Goal: Transaction & Acquisition: Download file/media

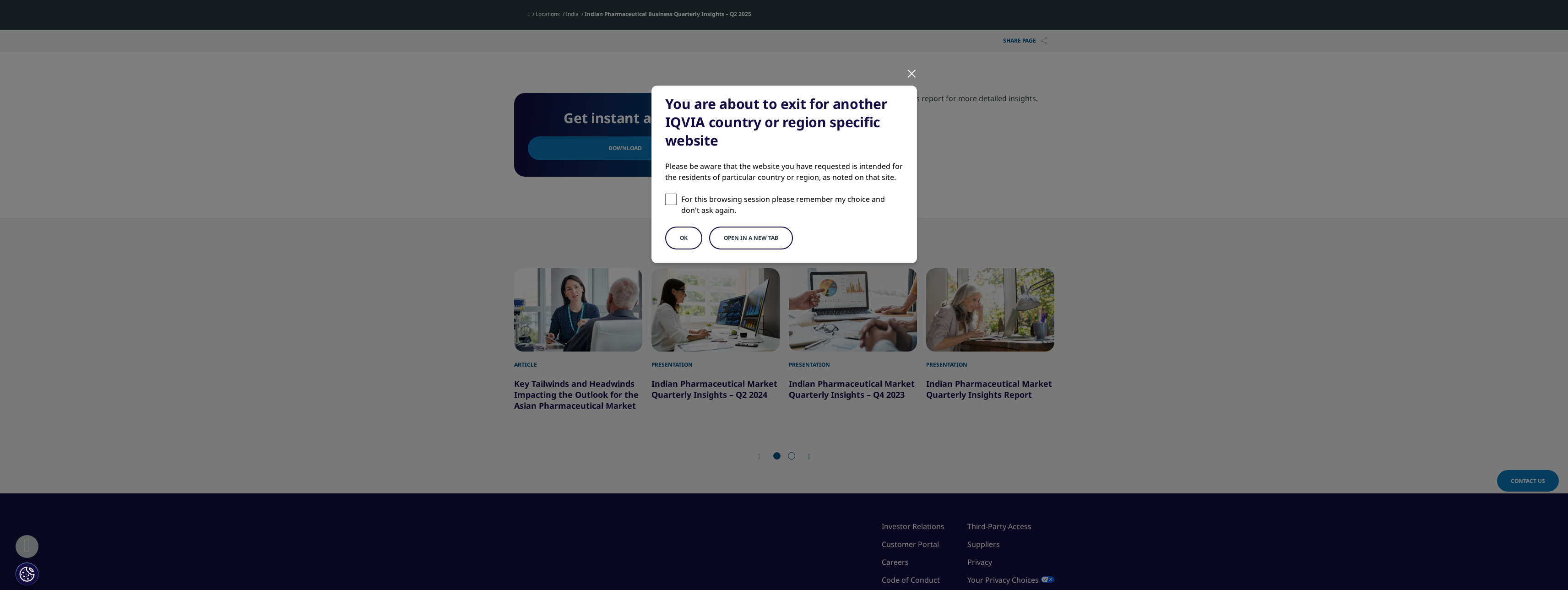
click at [752, 245] on button "Open in a new tab" at bounding box center [751, 238] width 84 height 23
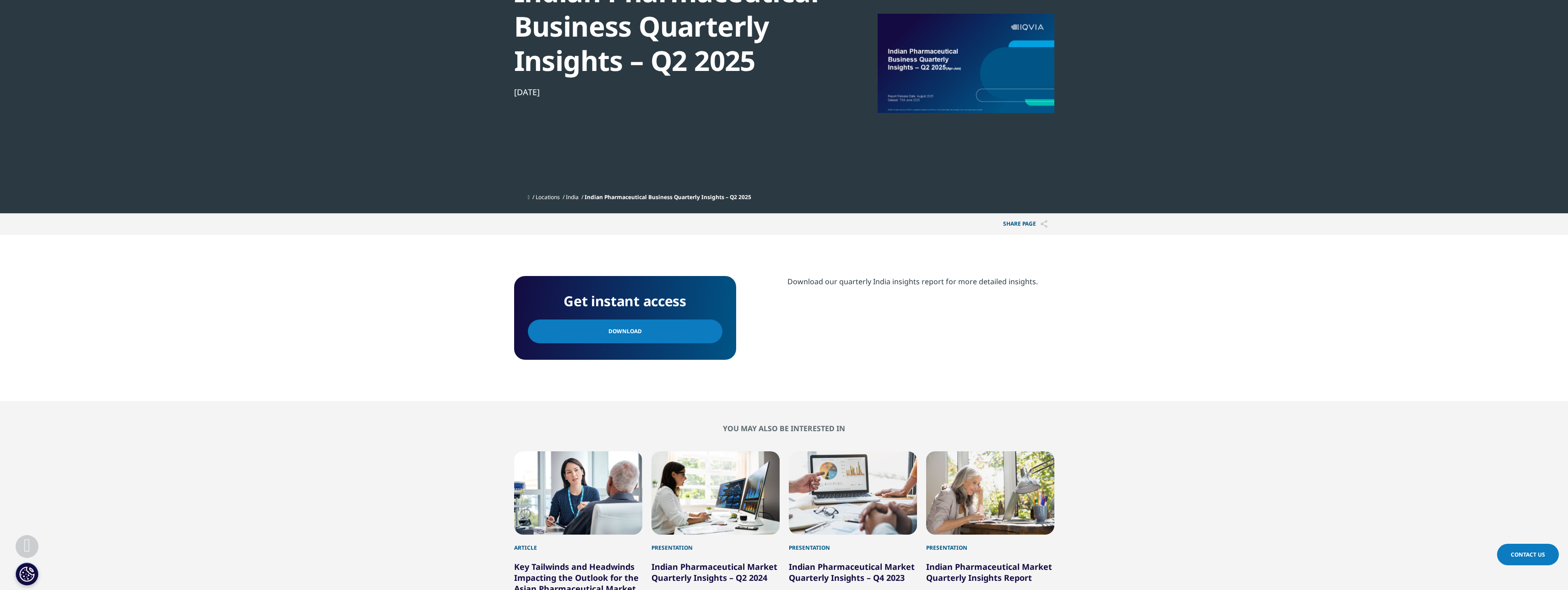
scroll to position [312, 0]
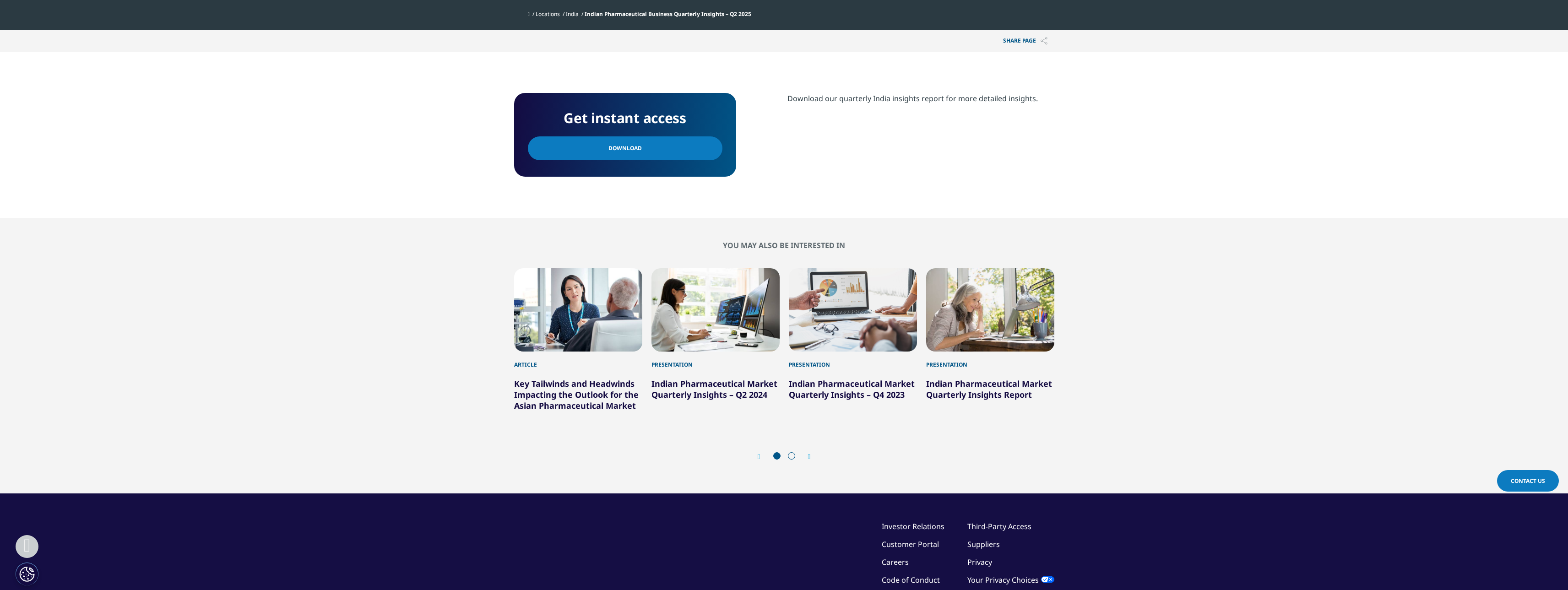
click at [518, 367] on div "Article" at bounding box center [578, 360] width 129 height 18
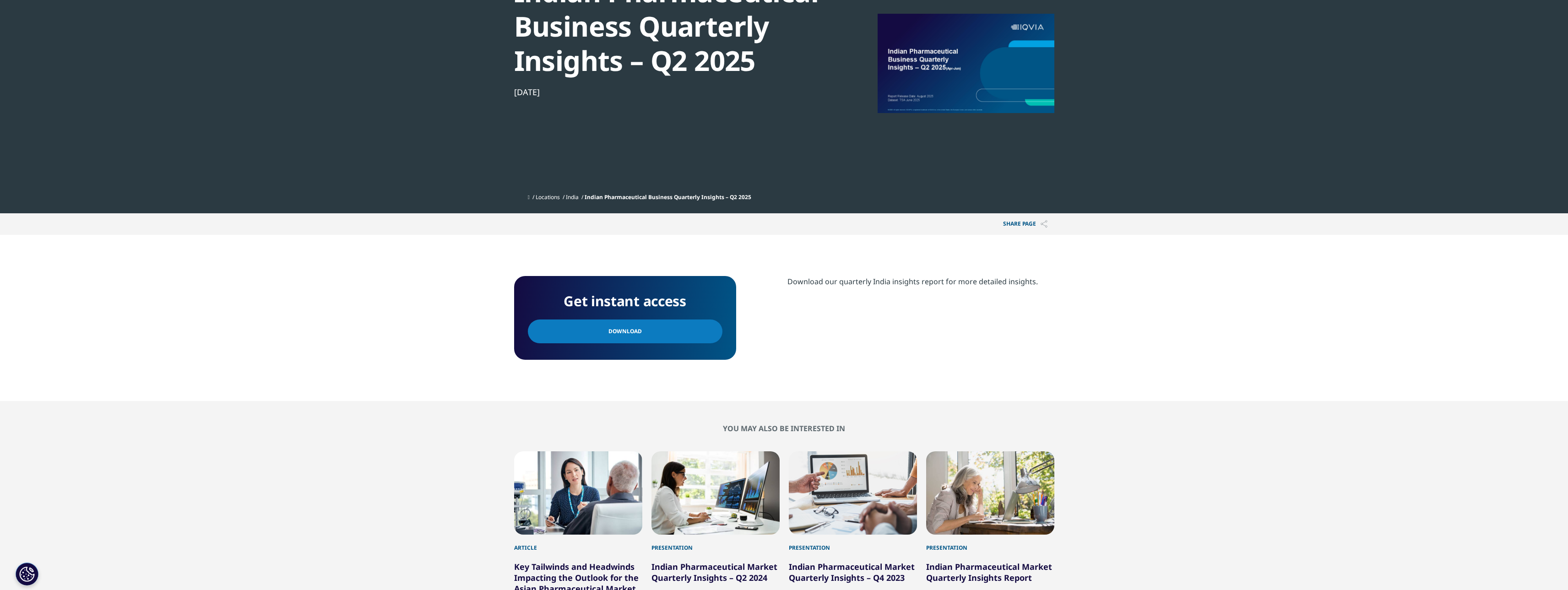
scroll to position [0, 0]
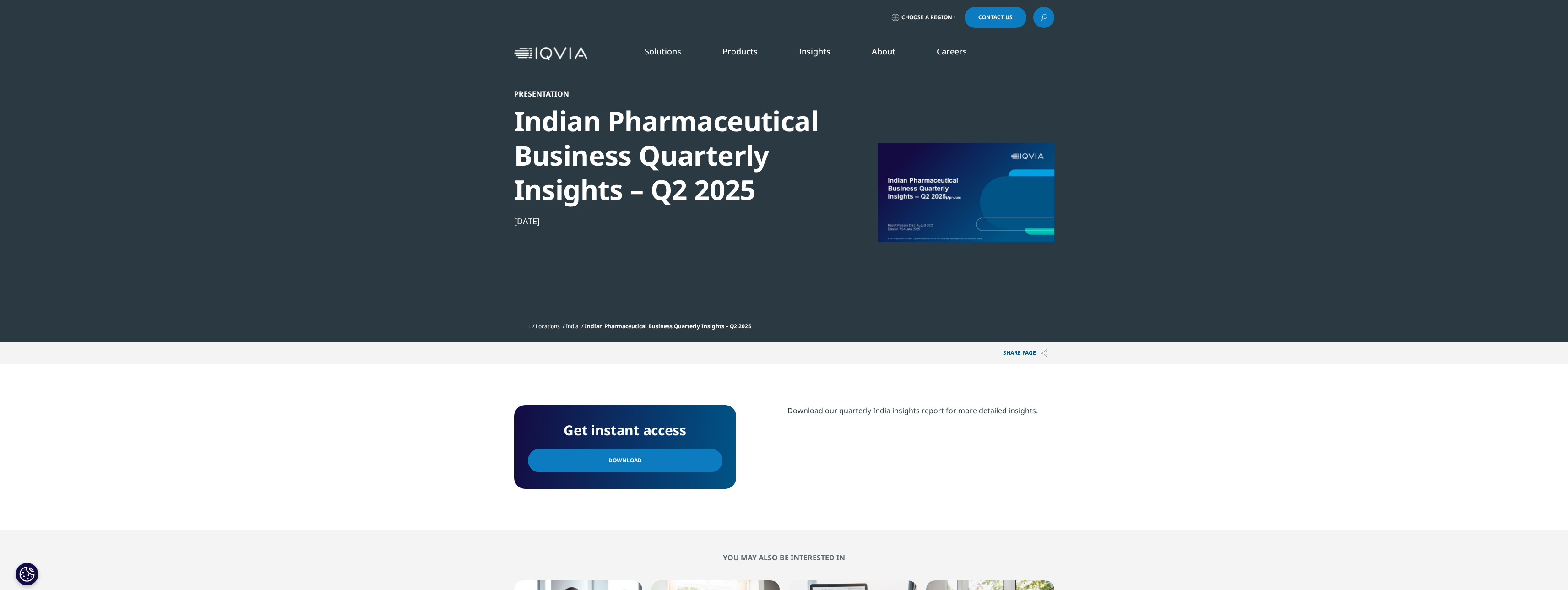
click at [956, 189] on div at bounding box center [966, 192] width 177 height 206
click at [1017, 174] on div at bounding box center [966, 192] width 177 height 206
click at [616, 322] on span "Indian Pharmaceutical Business Quarterly Insights – Q2 2025" at bounding box center [668, 325] width 167 height 8
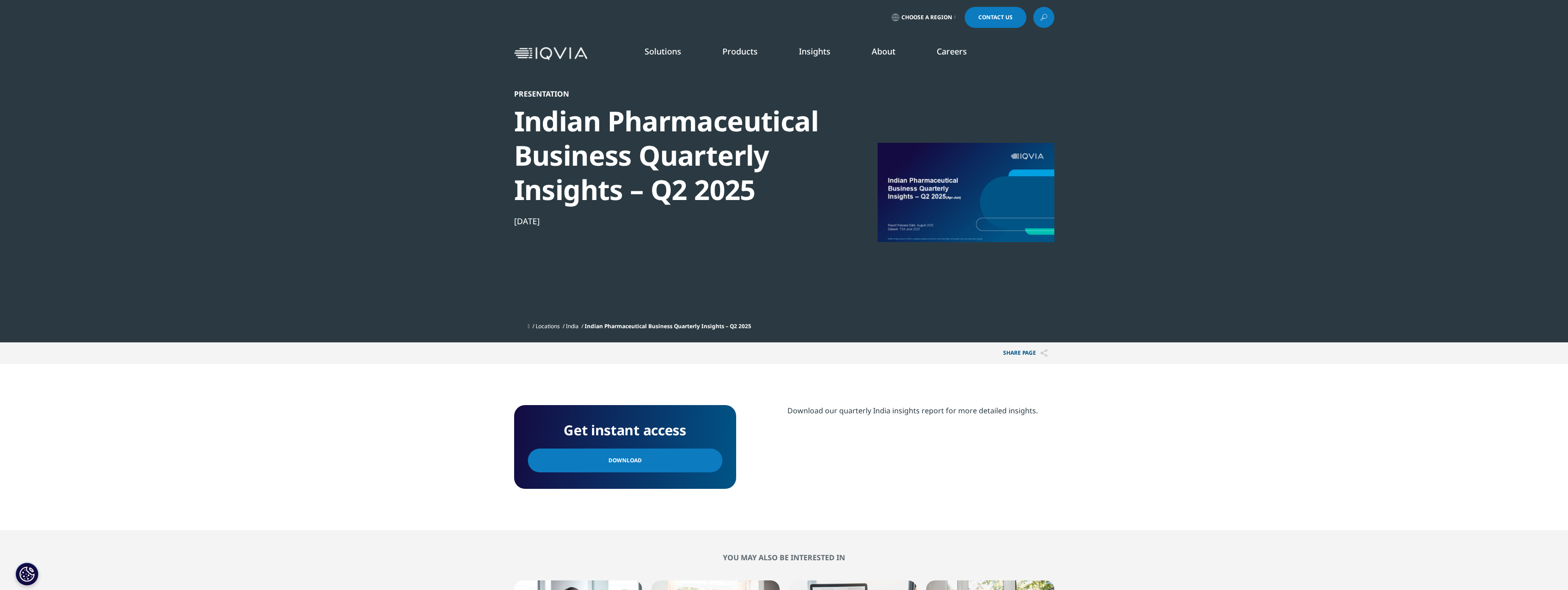
click at [600, 464] on link "Download" at bounding box center [625, 460] width 195 height 24
click at [944, 239] on div at bounding box center [966, 192] width 177 height 206
click at [951, 216] on div at bounding box center [966, 192] width 177 height 206
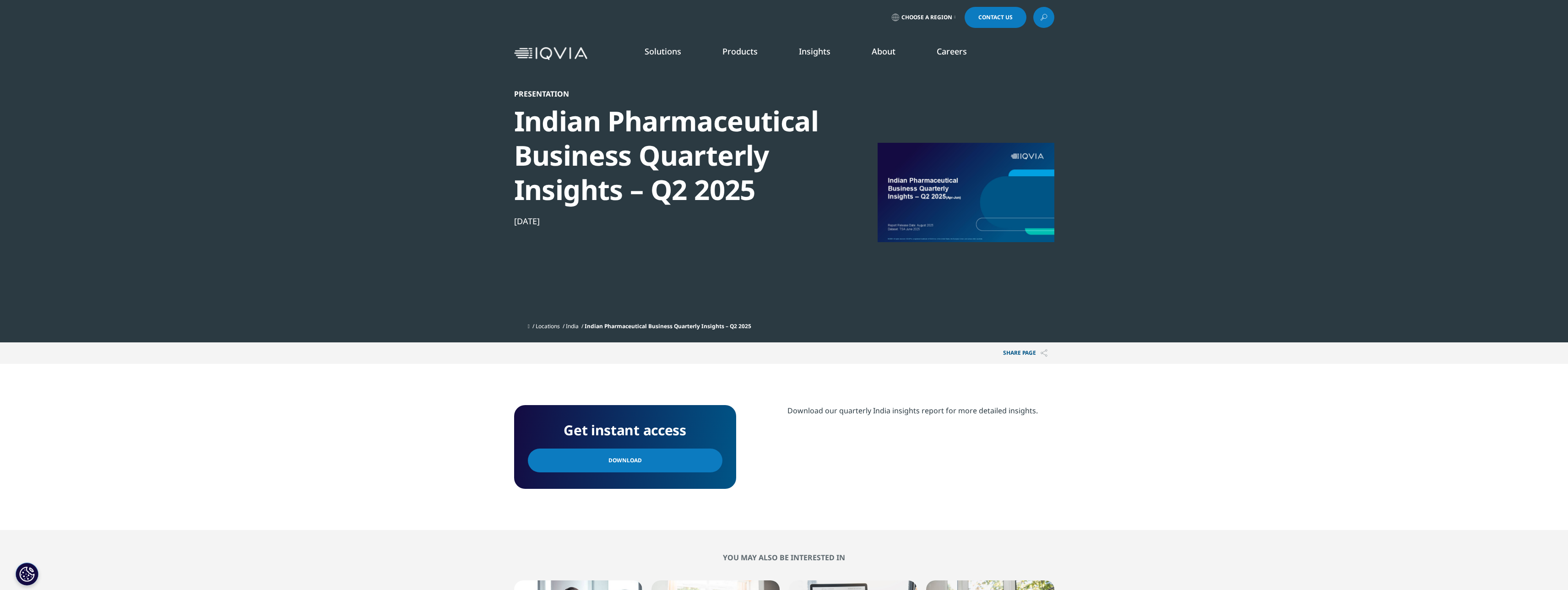
click at [622, 461] on span "Download" at bounding box center [625, 460] width 33 height 10
click at [1199, 471] on section "Get instant access Download Download our quarterly India insights report for mo…" at bounding box center [784, 446] width 1568 height 166
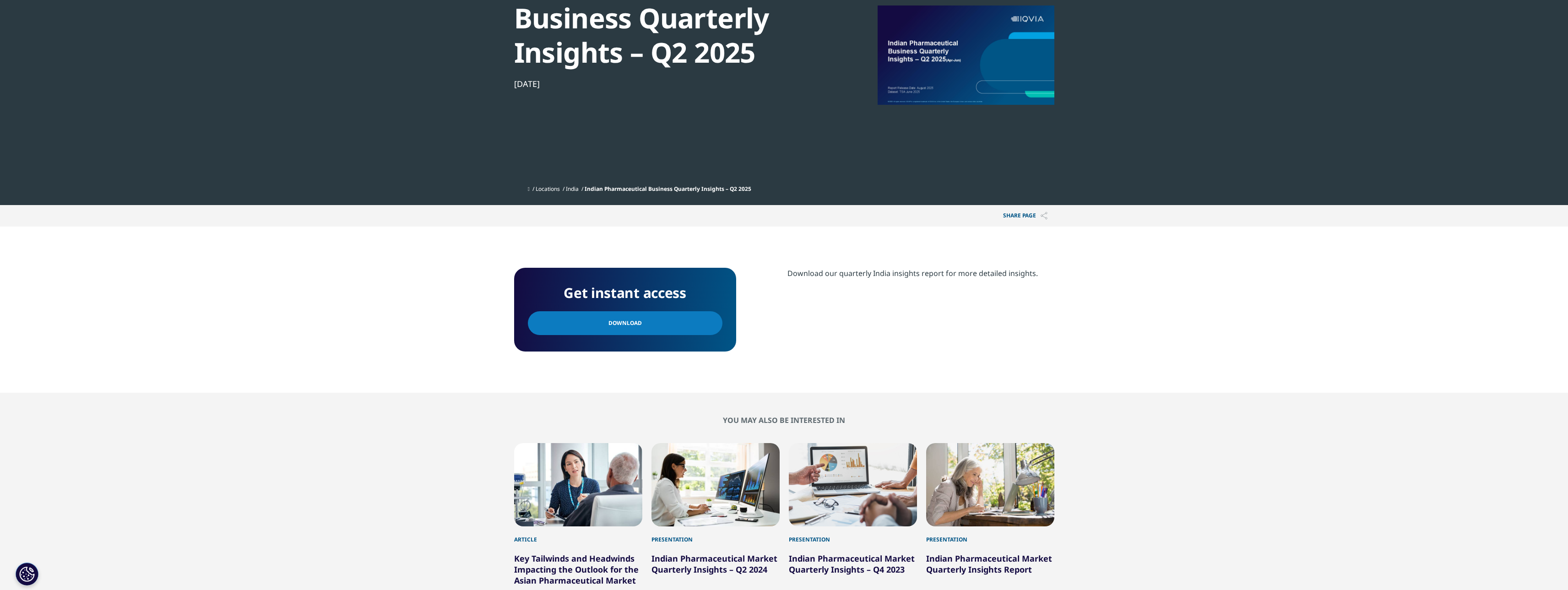
click at [992, 272] on div "Download our quarterly India insights report for more detailed insights." at bounding box center [921, 273] width 267 height 11
click at [637, 327] on link "Download" at bounding box center [625, 323] width 195 height 24
